Goal: Transaction & Acquisition: Book appointment/travel/reservation

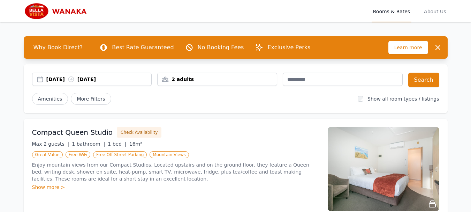
click at [61, 78] on div "10 Oct 2025 11 Oct 2025" at bounding box center [98, 79] width 105 height 7
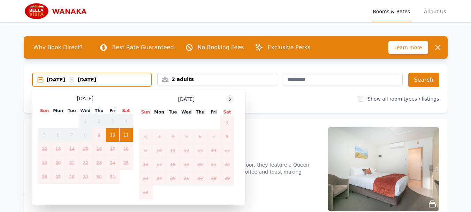
click at [228, 100] on icon at bounding box center [230, 99] width 6 height 6
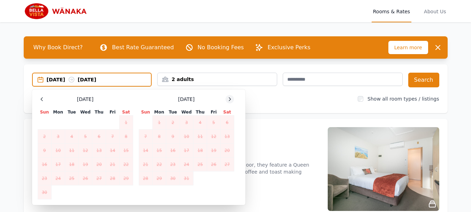
click at [228, 100] on icon at bounding box center [230, 99] width 6 height 6
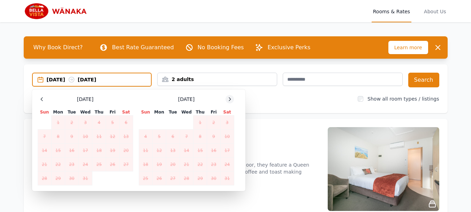
click at [231, 100] on icon at bounding box center [230, 99] width 6 height 6
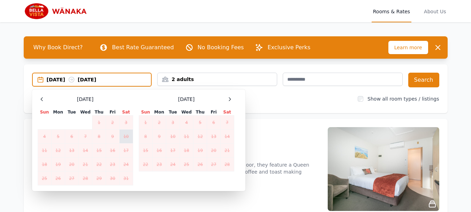
click at [128, 137] on td "10" at bounding box center [126, 136] width 14 height 14
drag, startPoint x: 128, startPoint y: 137, endPoint x: 45, endPoint y: 151, distance: 84.9
click at [45, 151] on tbody "1 2 3 4 5 6 7 8 9 10 11 12 13 14 15 16 17 18 19 20 21 22 23 24 25 26 27 28 29 3…" at bounding box center [85, 150] width 95 height 70
click at [6, 140] on div "Open main menu Rooms & Rates About Us Why Book Direct? Best Rate Guaranteed No …" at bounding box center [235, 176] width 471 height 352
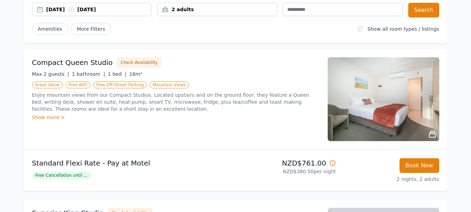
scroll to position [105, 0]
